Goal: Task Accomplishment & Management: Use online tool/utility

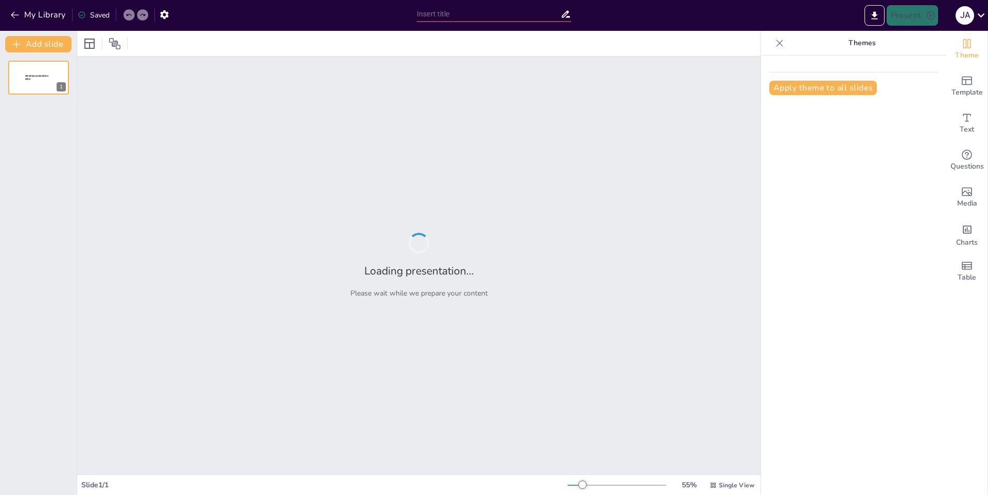
type input "Descubriendo Polonia: ¡Un Viaje Visual!"
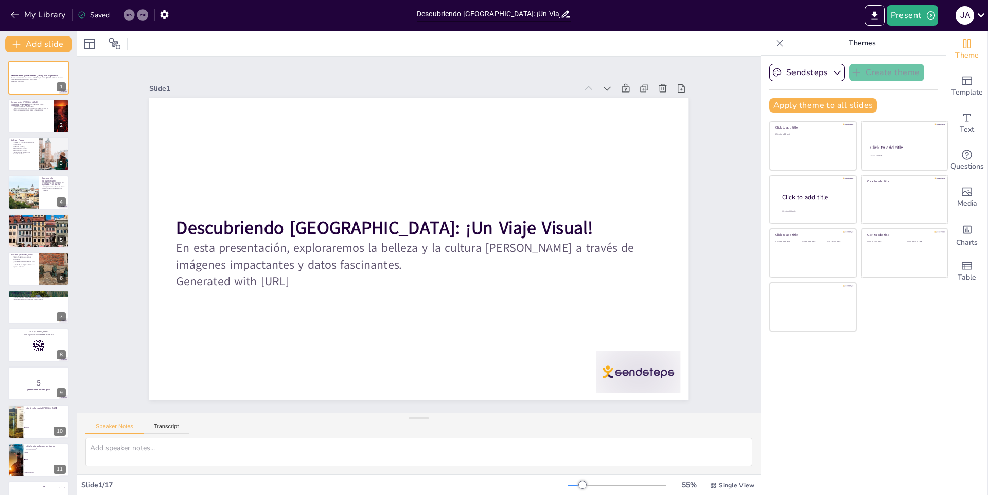
checkbox input "true"
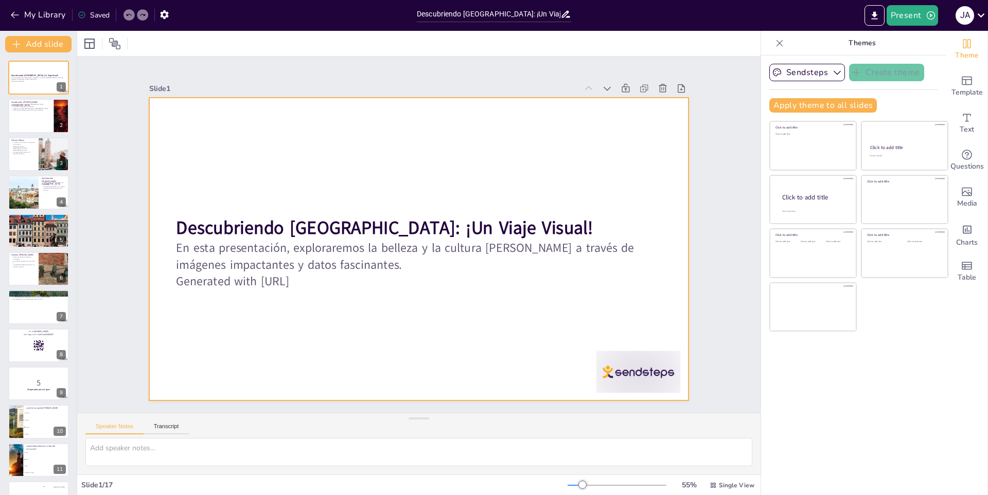
checkbox input "true"
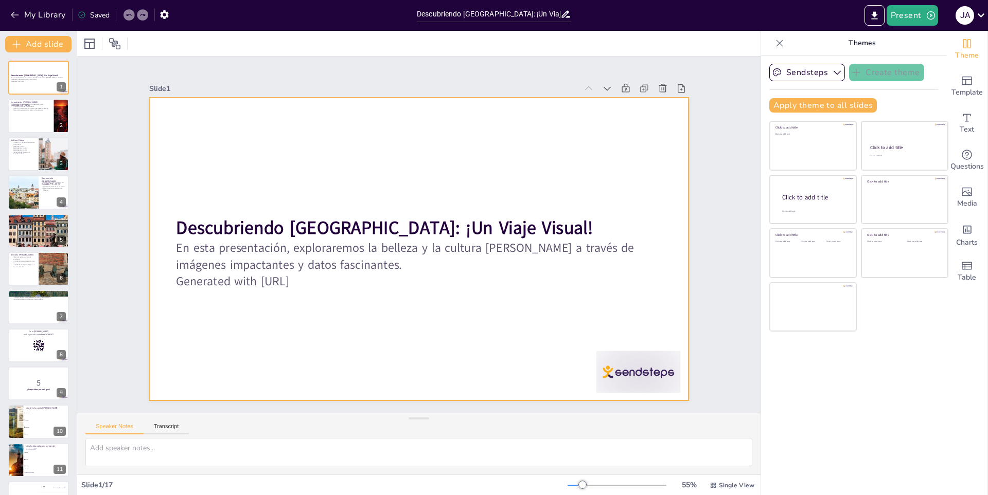
checkbox input "true"
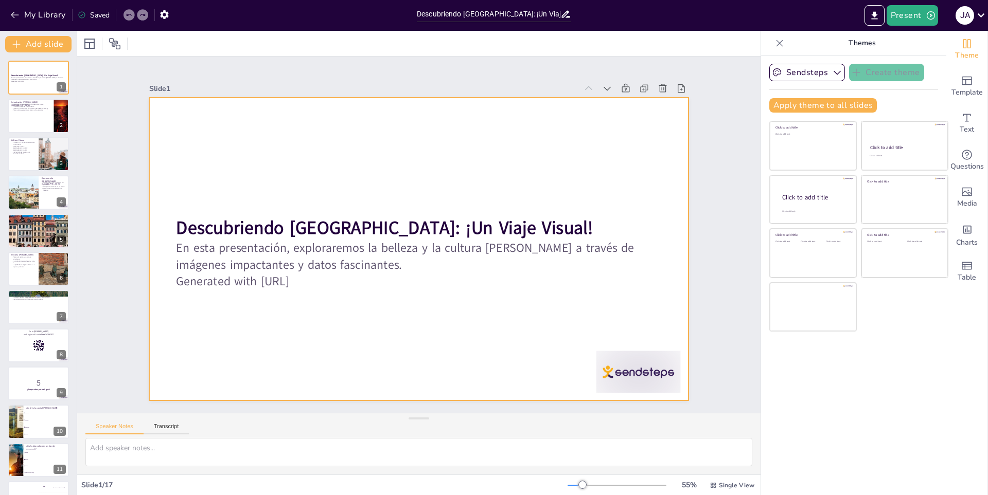
checkbox input "true"
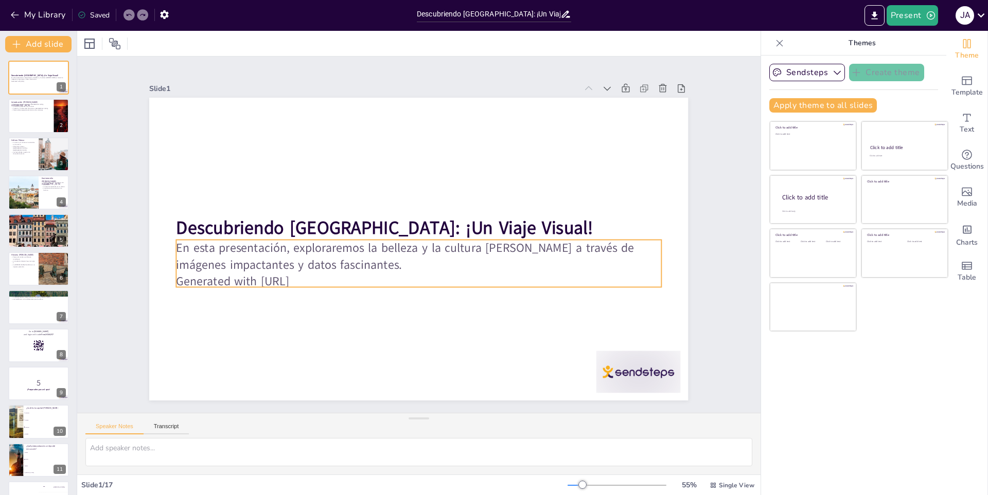
checkbox input "true"
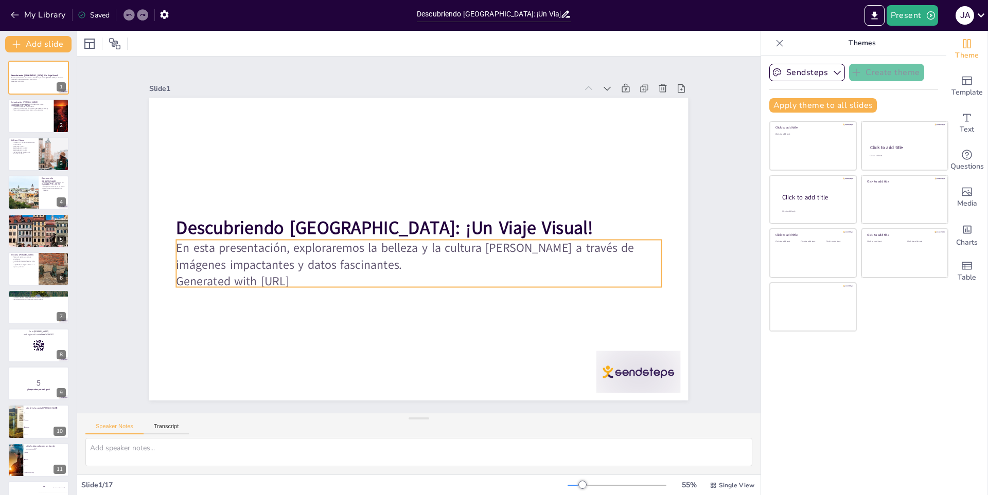
checkbox input "true"
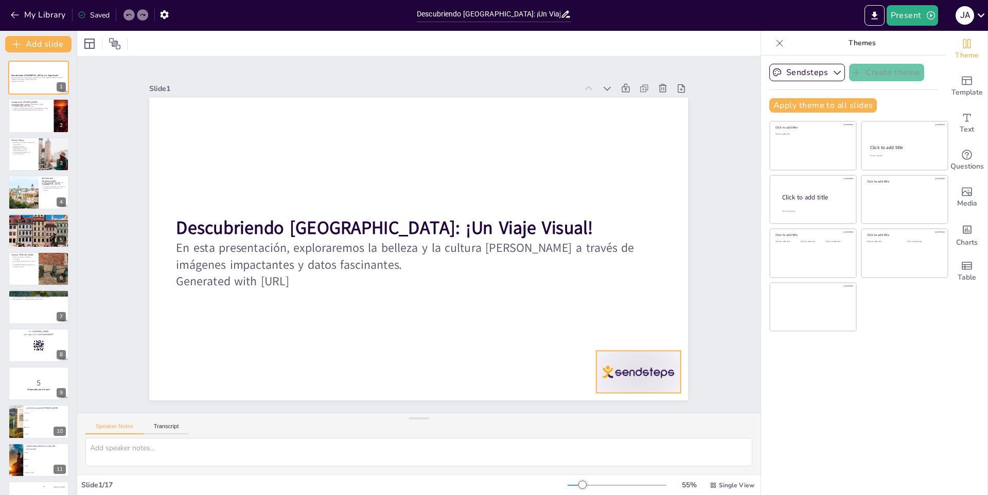
checkbox input "true"
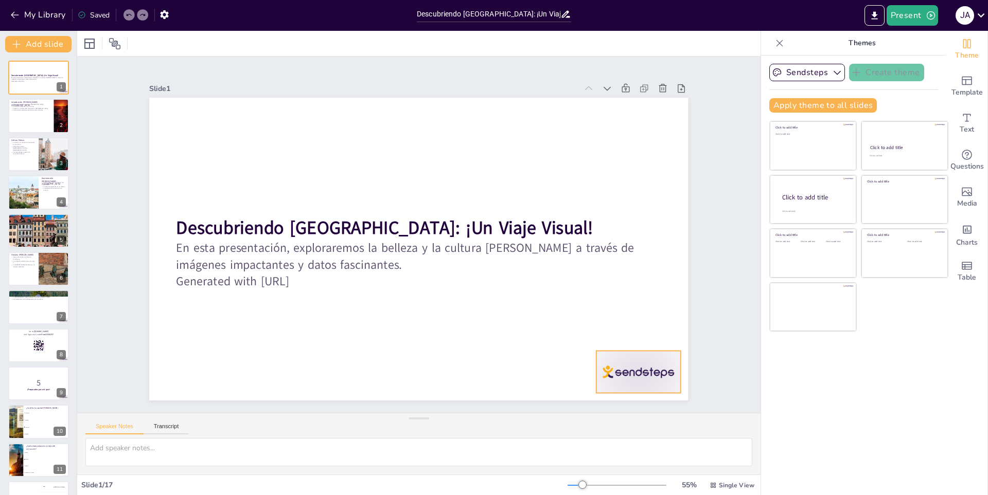
checkbox input "true"
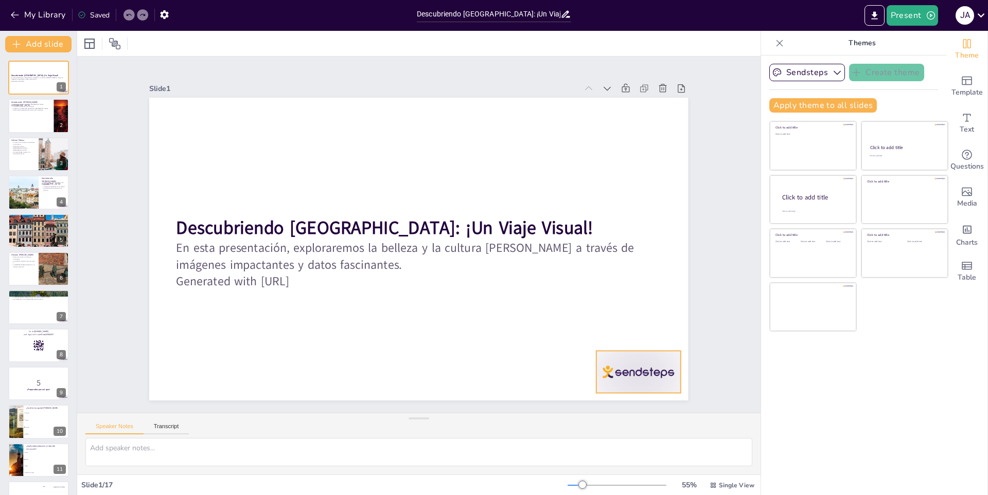
checkbox input "true"
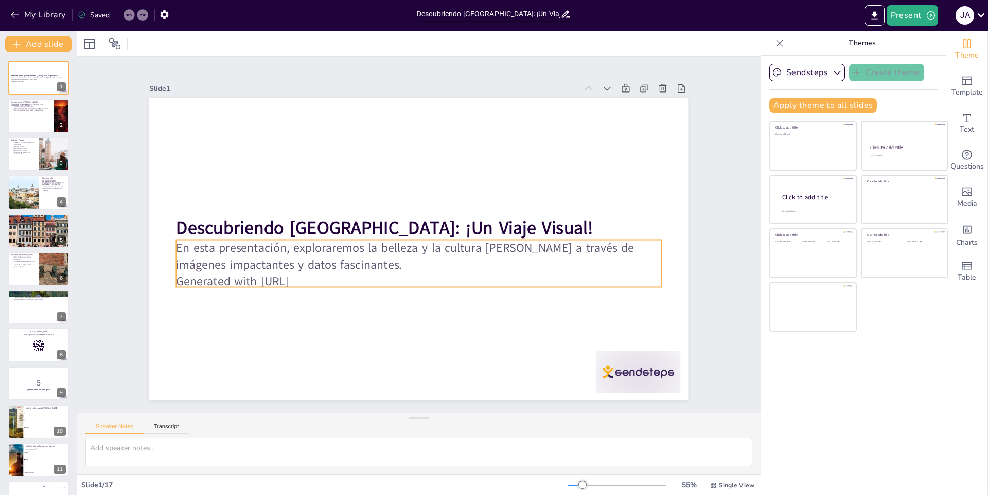
checkbox input "true"
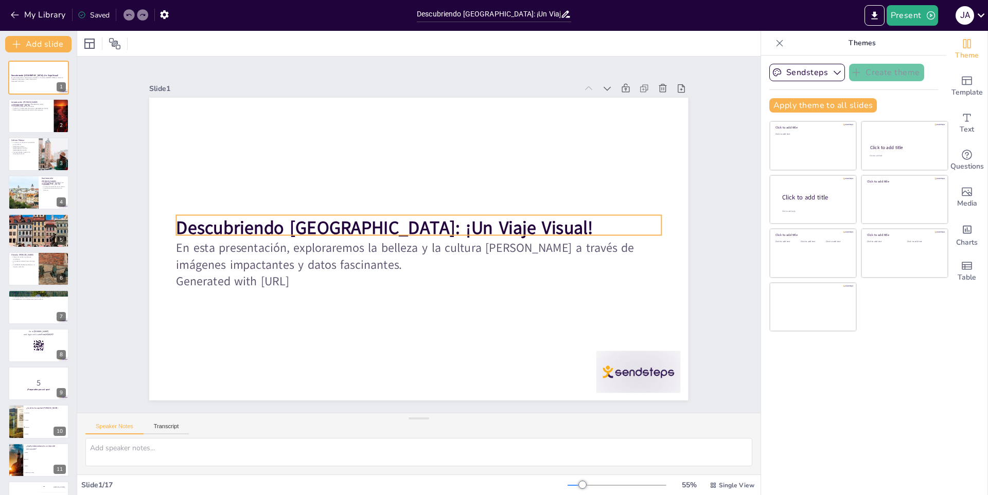
checkbox input "true"
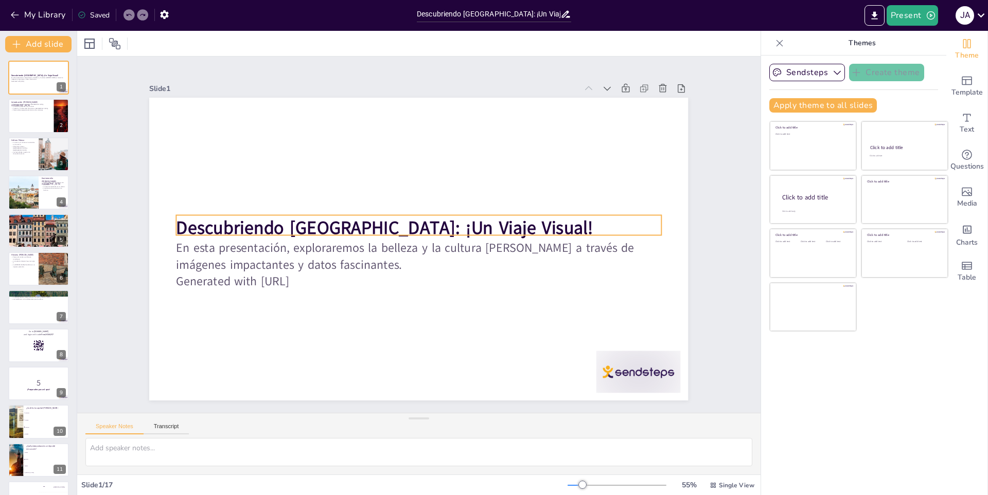
checkbox input "true"
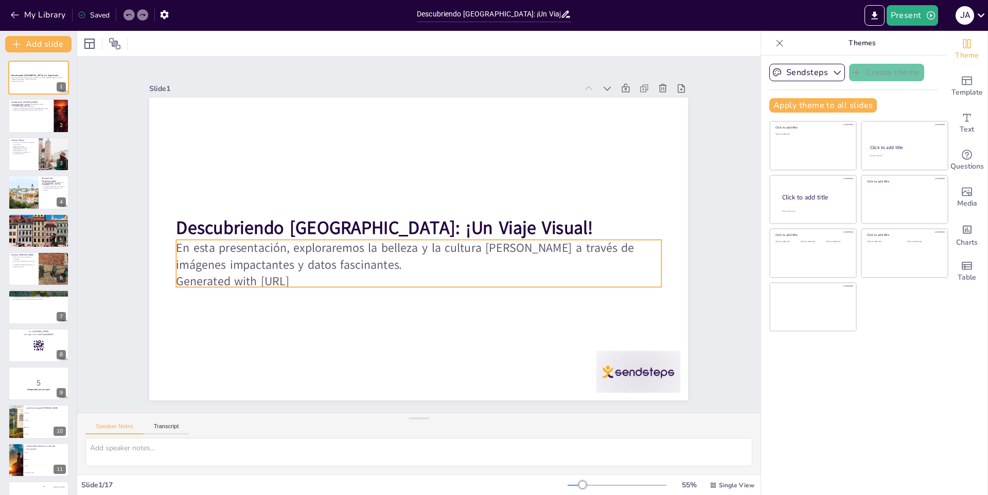
checkbox input "true"
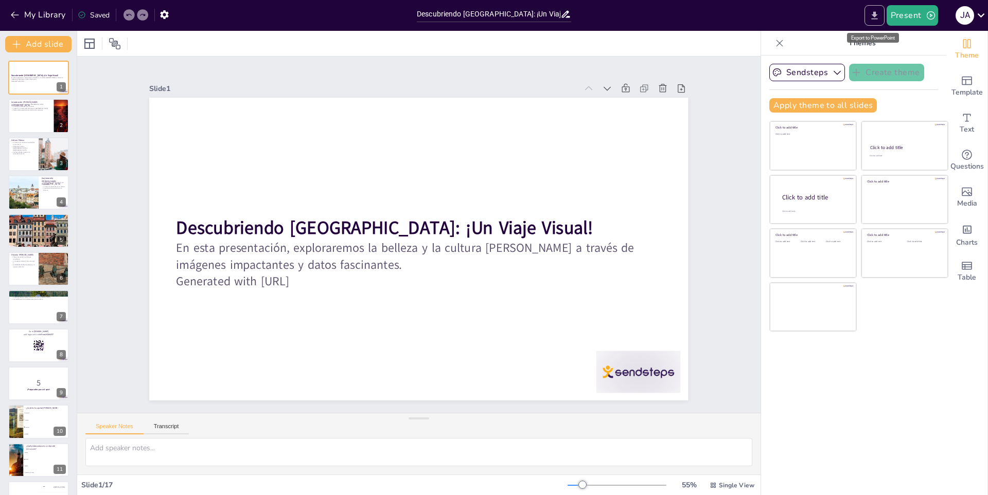
click at [872, 18] on icon "Export to PowerPoint" at bounding box center [874, 15] width 11 height 11
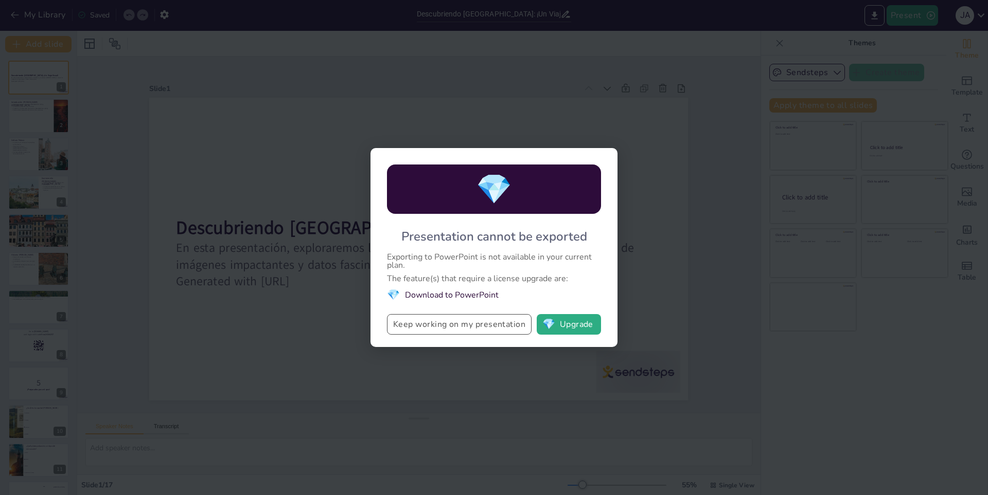
click at [478, 331] on button "Keep working on my presentation" at bounding box center [459, 324] width 145 height 21
checkbox input "true"
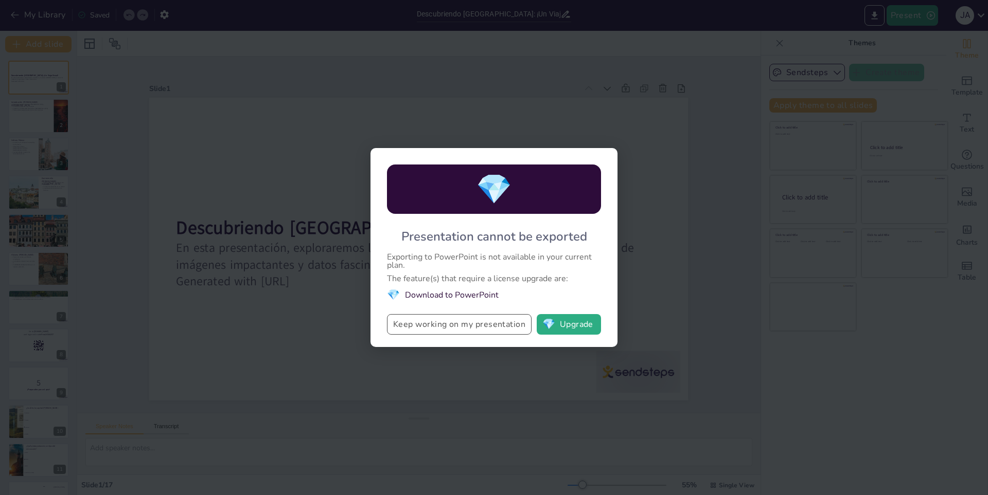
checkbox input "true"
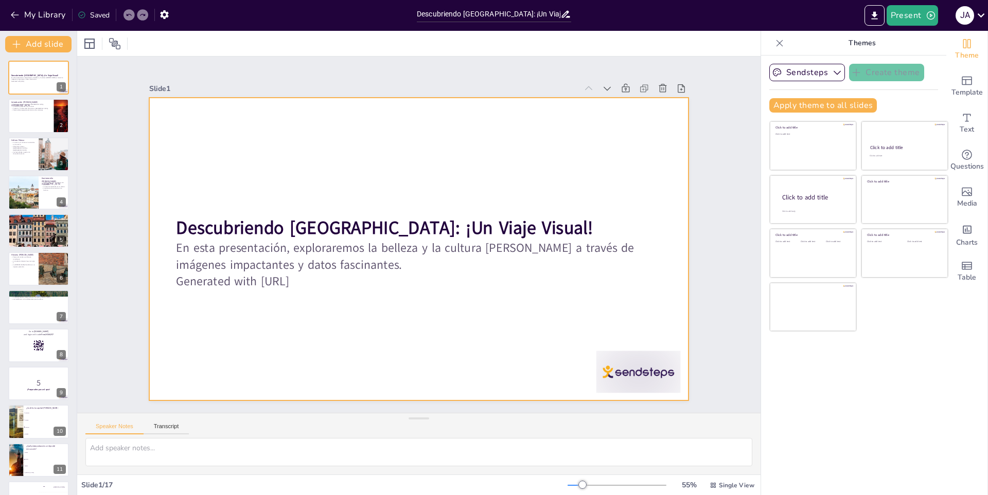
checkbox input "true"
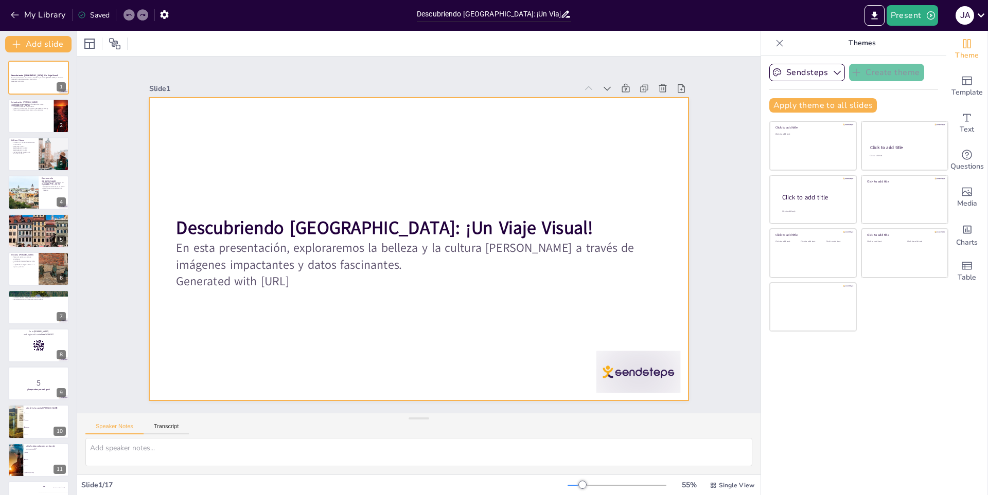
checkbox input "true"
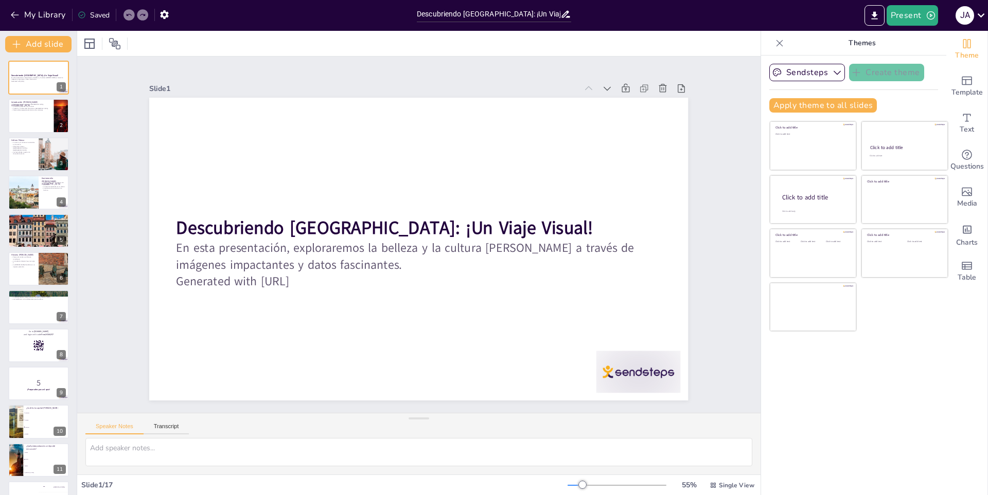
checkbox input "true"
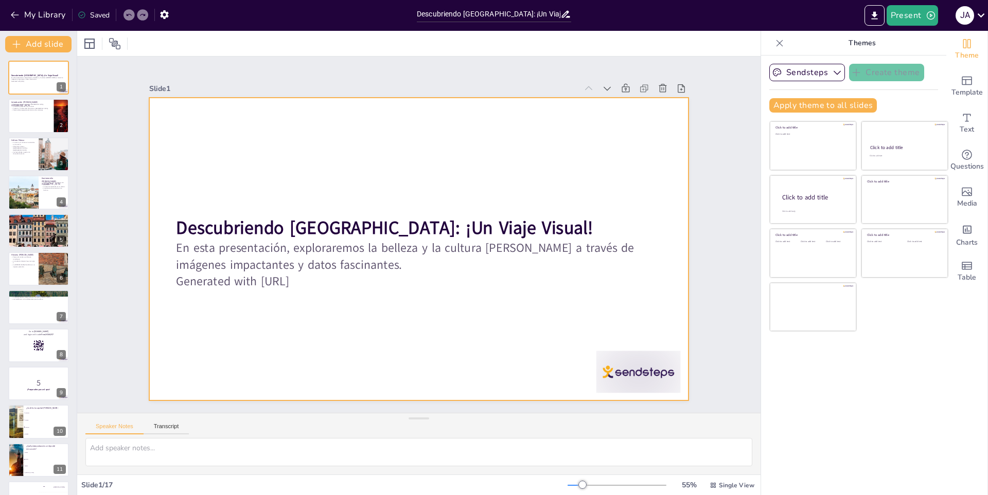
checkbox input "true"
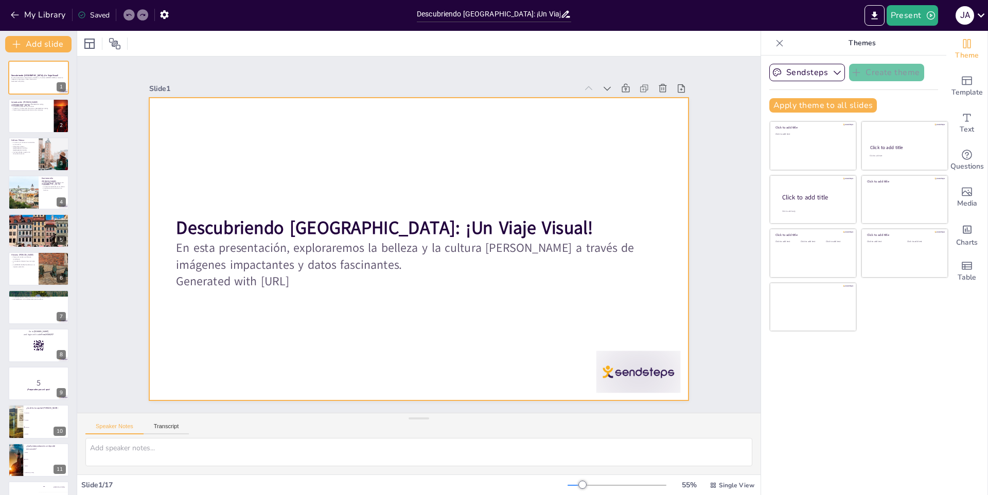
checkbox input "true"
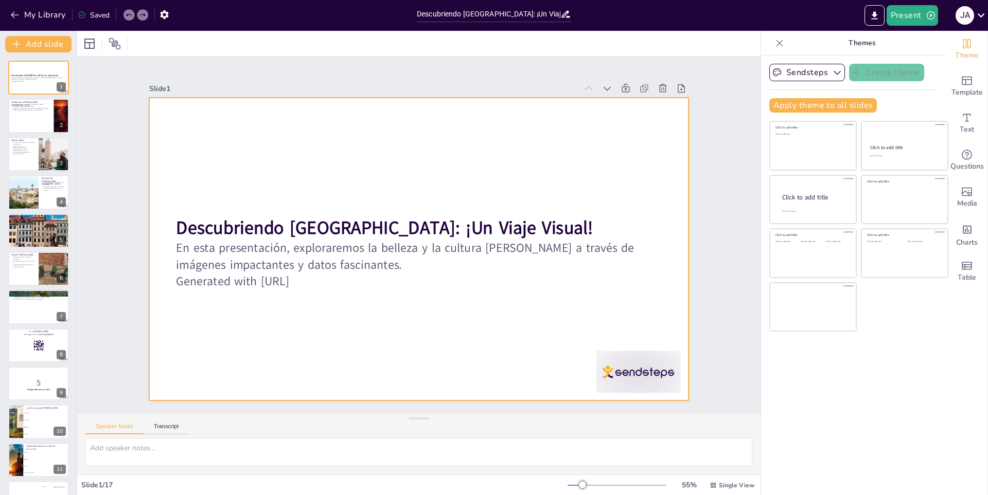
checkbox input "true"
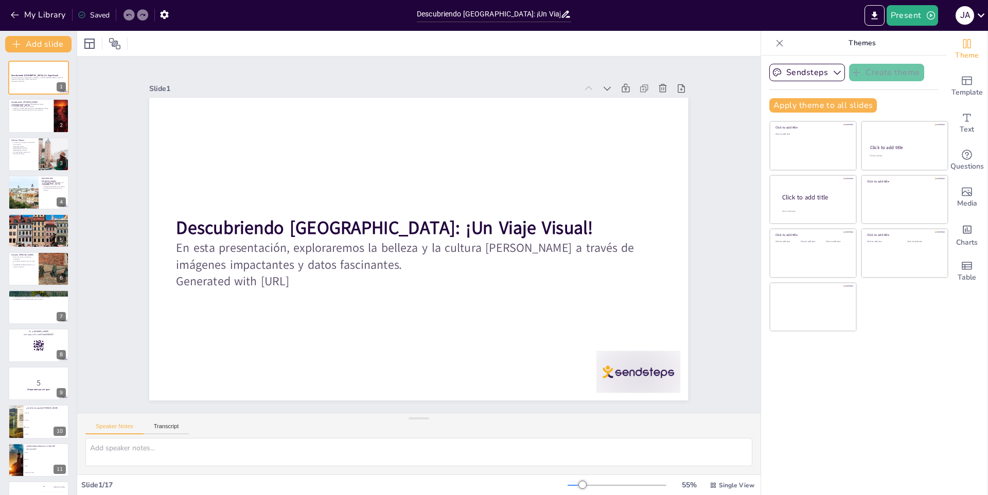
checkbox input "true"
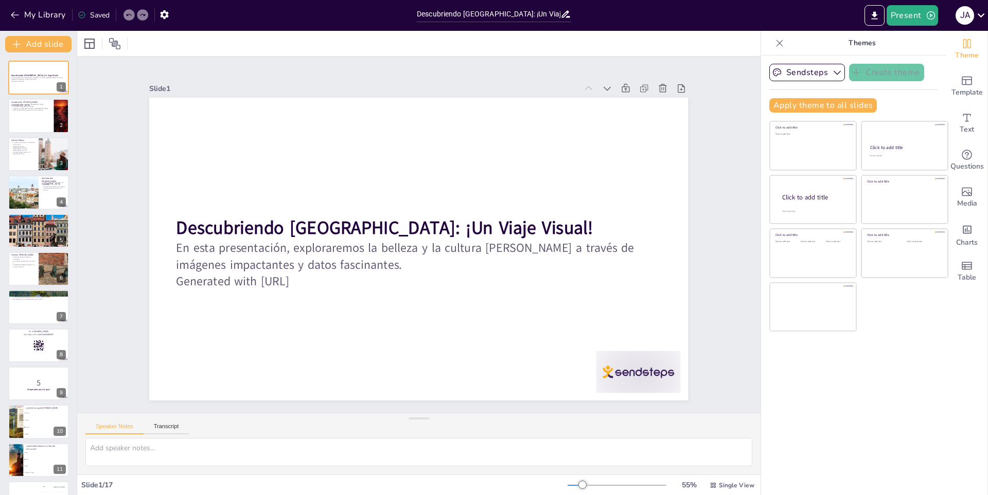
checkbox input "true"
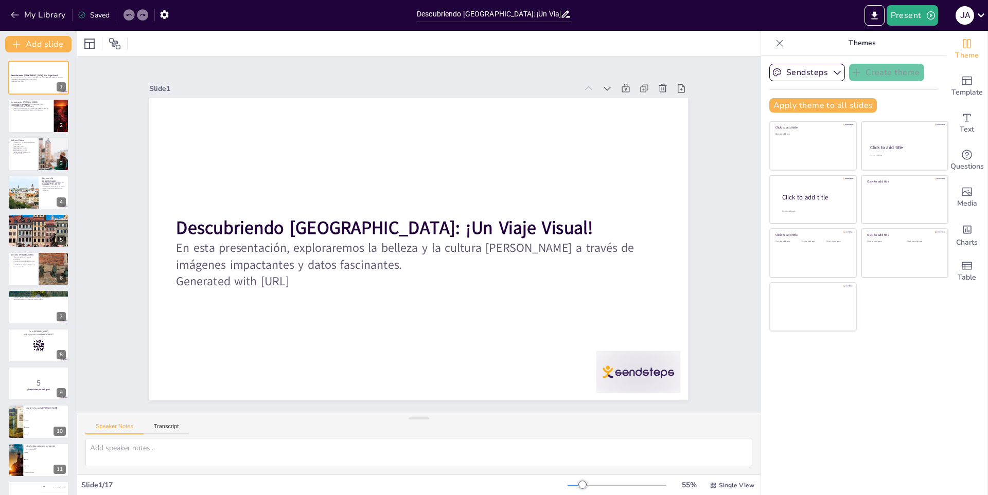
checkbox input "true"
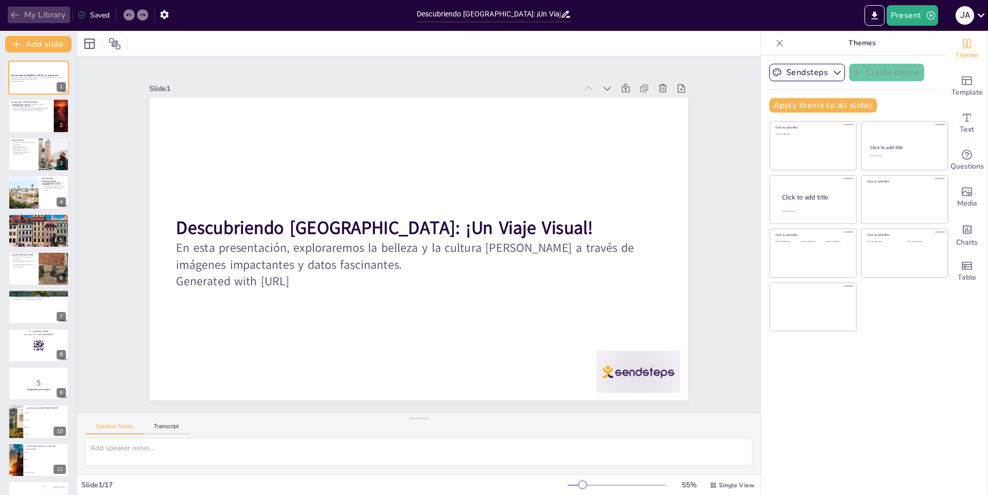
click at [47, 20] on button "My Library" at bounding box center [39, 15] width 62 height 16
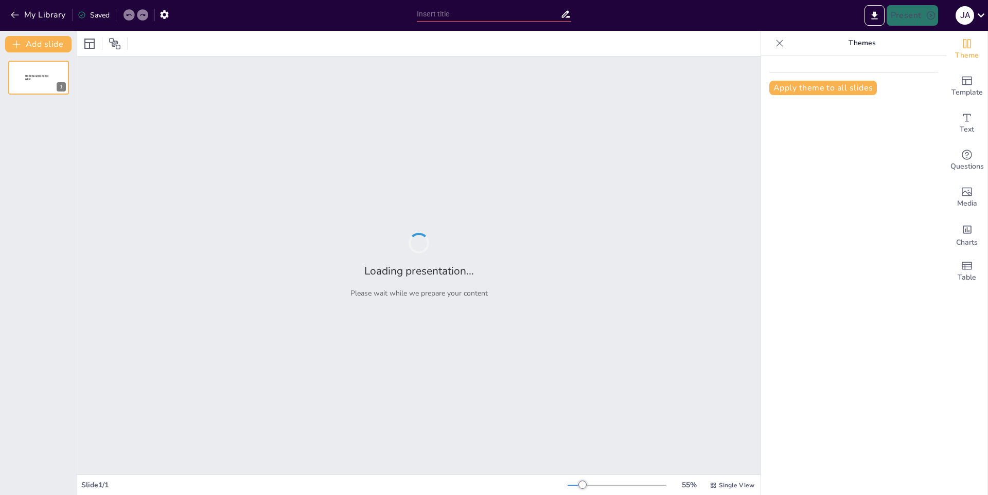
type input "La vida loca de los patos: un vistazo divertido"
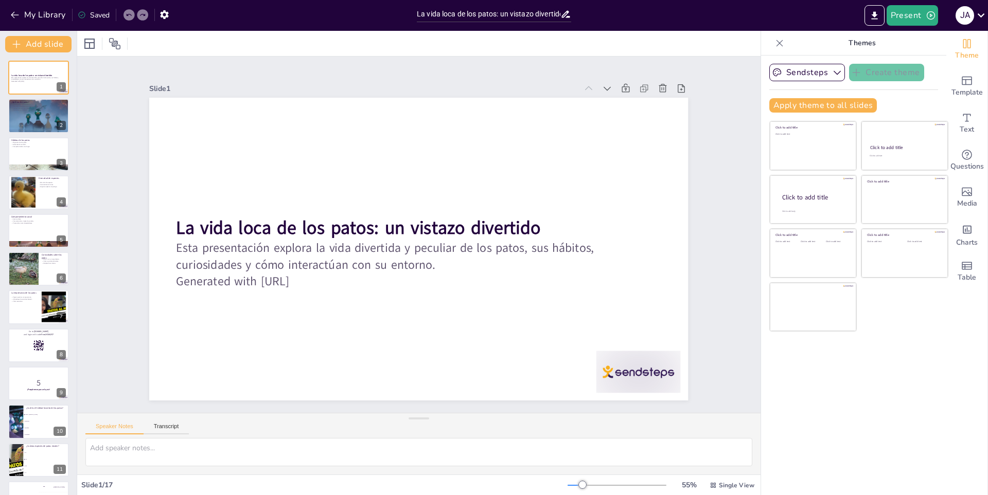
checkbox input "true"
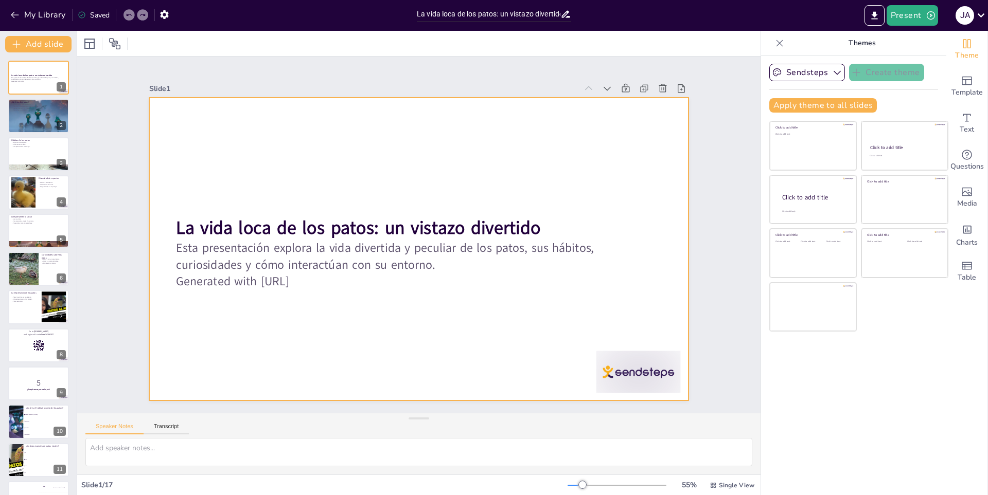
checkbox input "true"
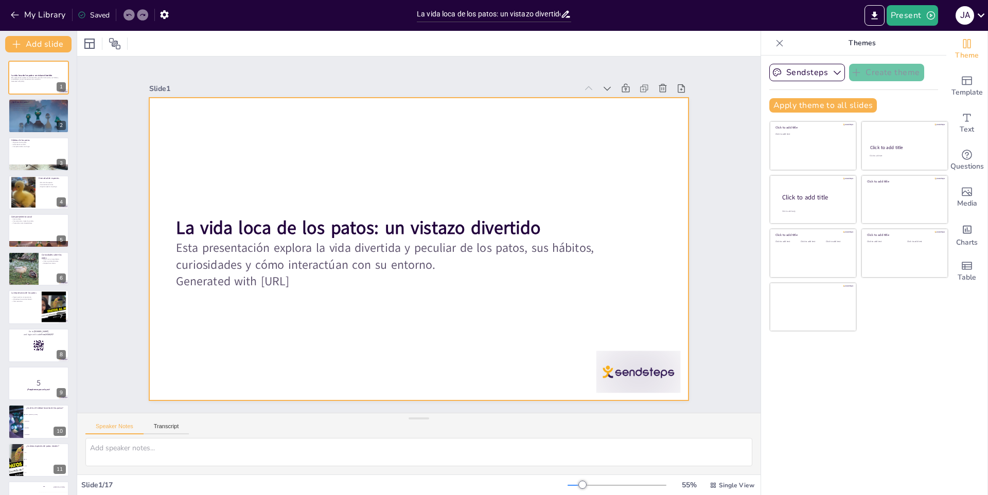
checkbox input "true"
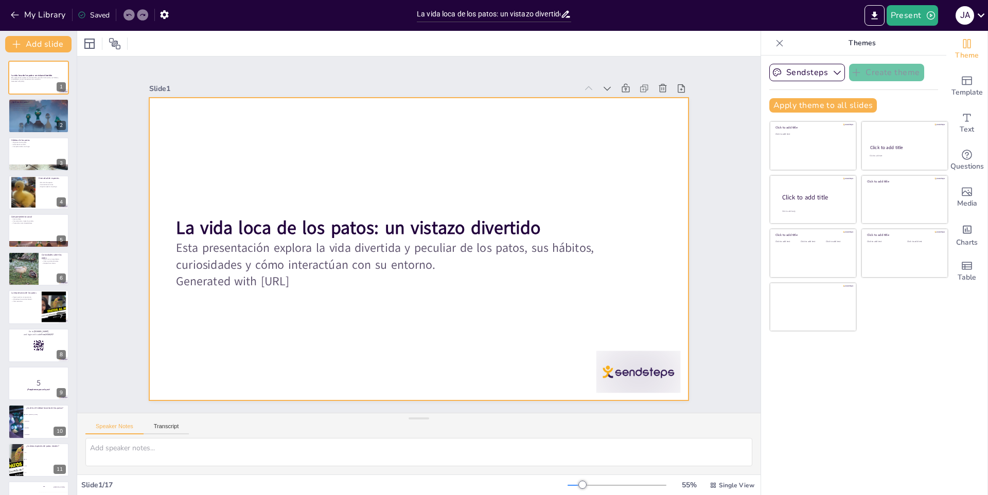
checkbox input "true"
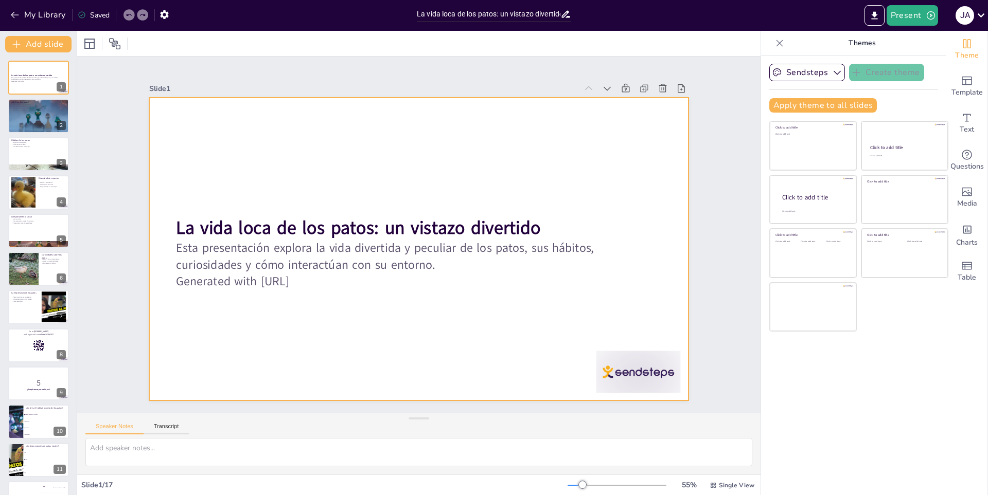
checkbox input "true"
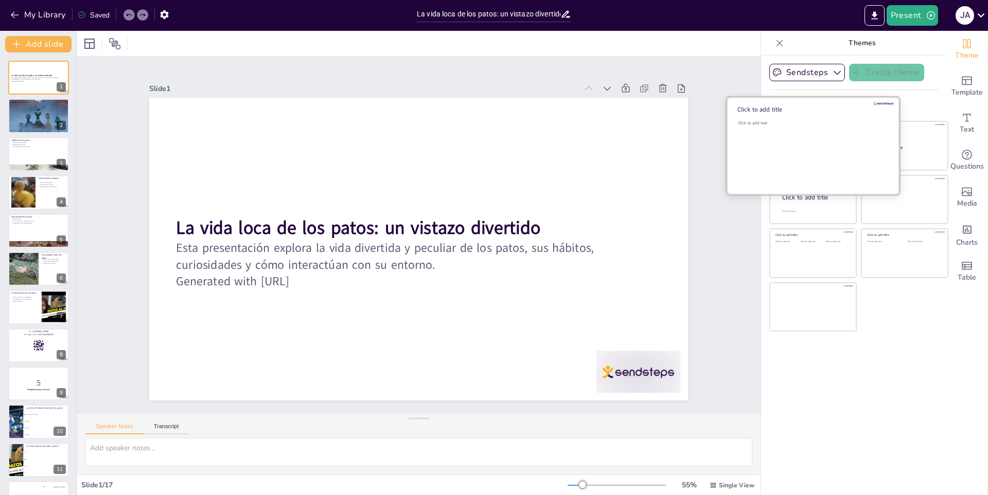
checkbox input "true"
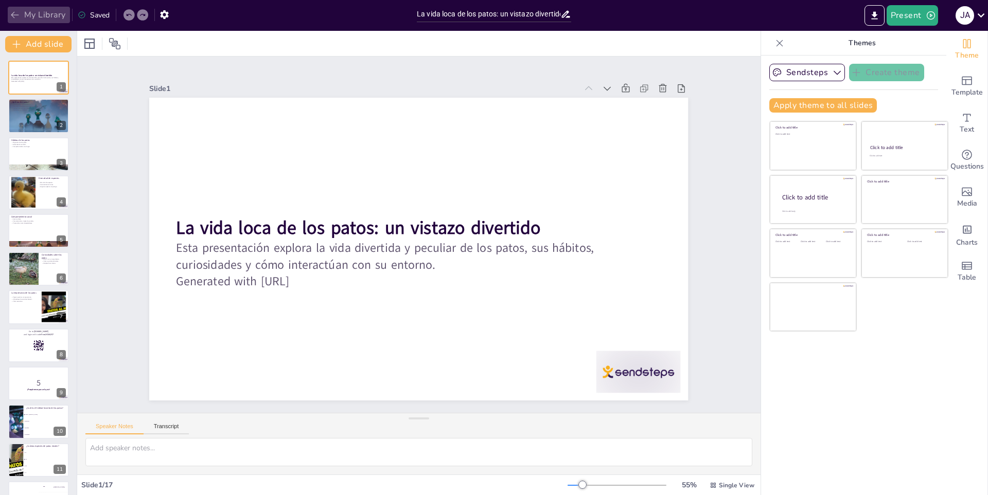
click at [13, 11] on icon "button" at bounding box center [15, 15] width 10 height 10
